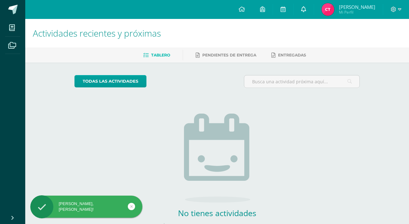
click at [309, 10] on link at bounding box center [304, 9] width 20 height 19
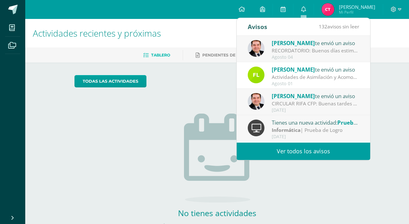
click at [306, 77] on div "Actividades de Asimilación y Acomodación - Robótica III Unidad - Segundo Primar…" at bounding box center [316, 77] width 88 height 7
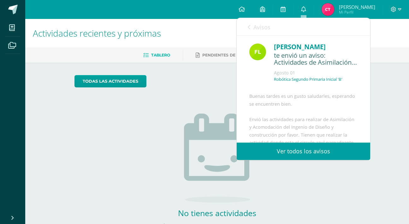
click at [292, 152] on link "Ver todos los avisos" at bounding box center [304, 151] width 134 height 17
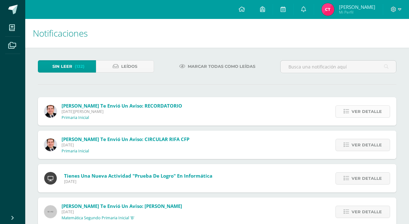
click at [362, 108] on span "Ver detalle" at bounding box center [367, 112] width 30 height 12
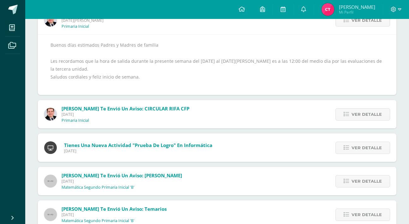
scroll to position [94, 0]
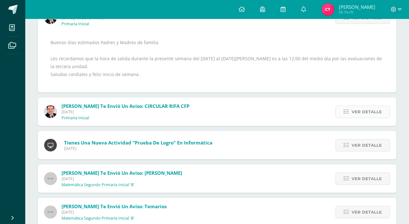
click at [356, 106] on span "Ver detalle" at bounding box center [367, 112] width 30 height 12
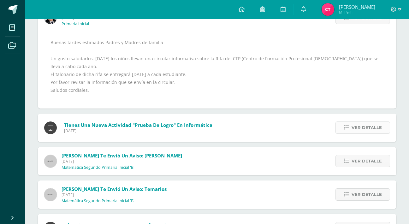
click at [351, 122] on link "Ver detalle" at bounding box center [363, 128] width 55 height 12
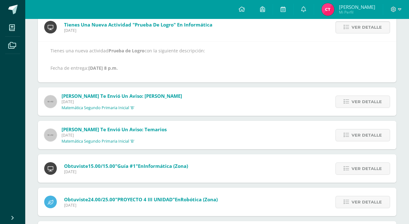
scroll to position [85, 0]
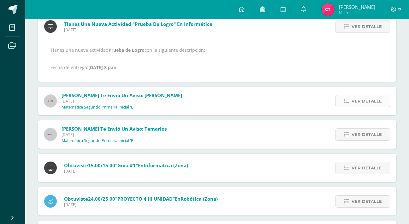
click at [360, 105] on span "Ver detalle" at bounding box center [367, 101] width 30 height 12
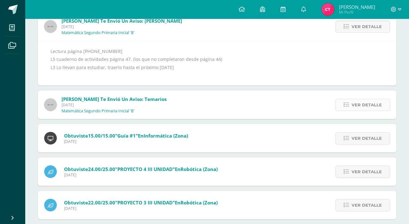
click at [370, 105] on span "Ver detalle" at bounding box center [367, 105] width 30 height 12
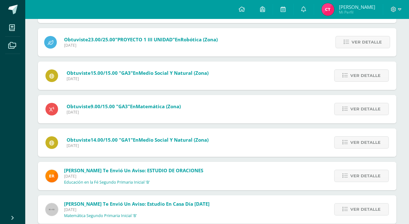
scroll to position [287, 0]
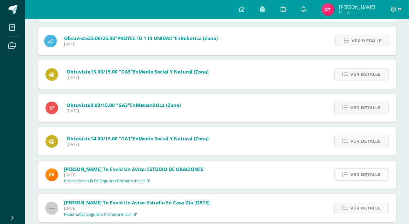
click at [354, 170] on span "Ver detalle" at bounding box center [365, 175] width 30 height 12
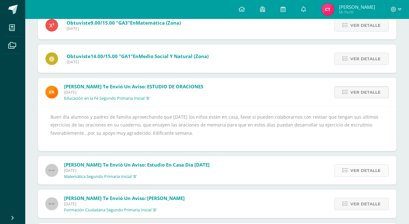
click at [372, 172] on span "Ver detalle" at bounding box center [365, 171] width 30 height 12
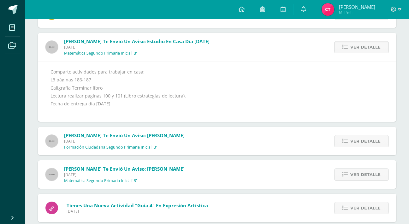
scroll to position [347, 0]
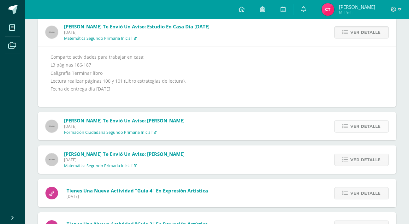
click at [350, 123] on link "Ver detalle" at bounding box center [361, 126] width 55 height 12
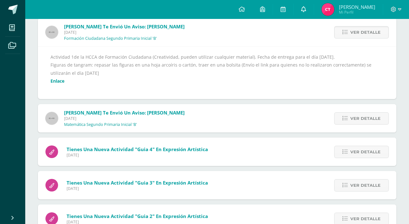
click at [302, 7] on icon at bounding box center [303, 9] width 5 height 6
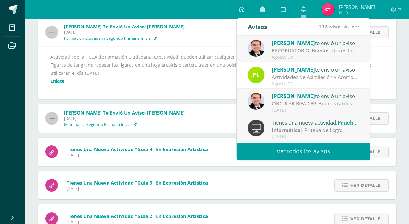
click at [349, 9] on span "[PERSON_NAME]" at bounding box center [357, 7] width 36 height 6
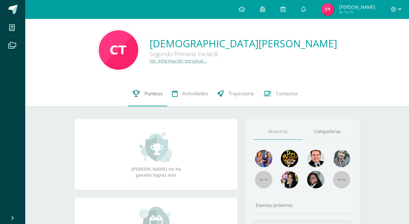
click at [158, 92] on span "Punteos" at bounding box center [154, 93] width 18 height 7
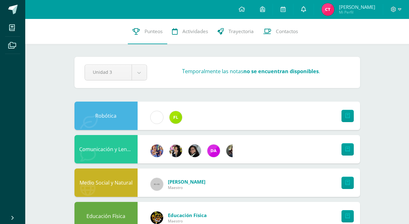
click at [304, 8] on icon at bounding box center [303, 9] width 5 height 6
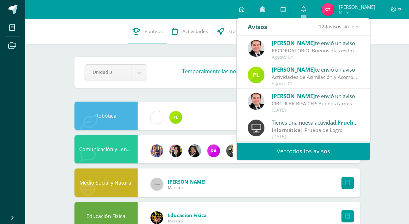
click at [277, 158] on link "Ver todos los avisos" at bounding box center [304, 151] width 134 height 17
